Goal: Complete application form

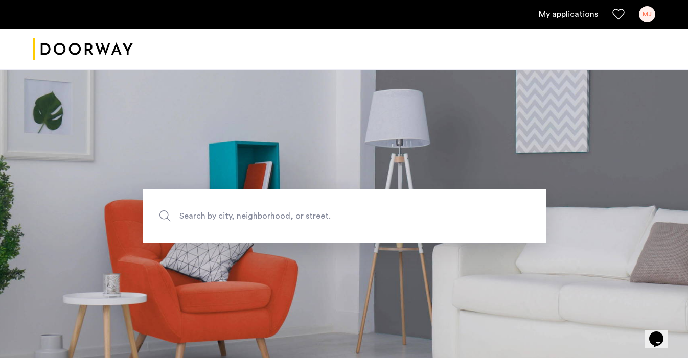
click at [576, 12] on link "My applications" at bounding box center [568, 14] width 59 height 12
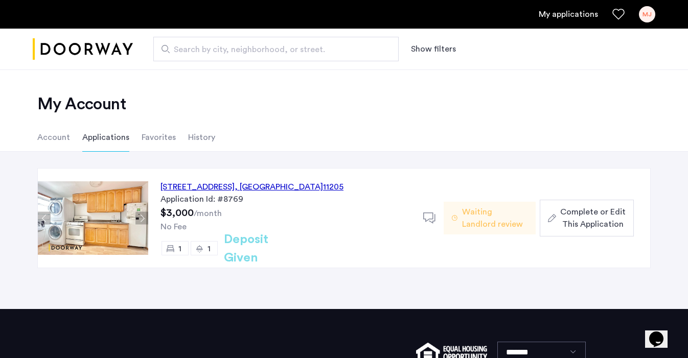
click at [592, 220] on span "Complete or Edit This Application" at bounding box center [592, 218] width 65 height 25
